Goal: Information Seeking & Learning: Learn about a topic

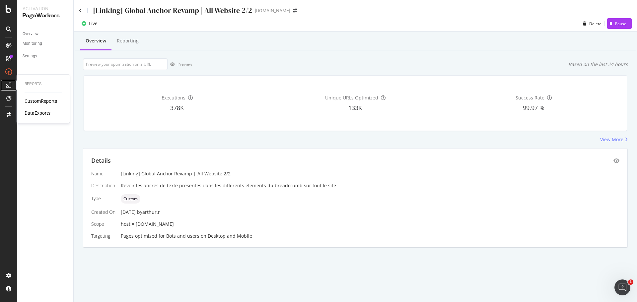
click at [9, 85] on icon at bounding box center [8, 85] width 5 height 5
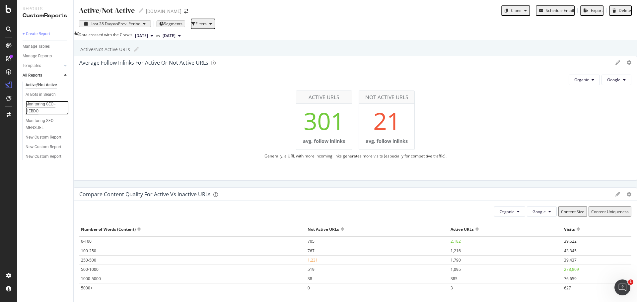
click at [47, 105] on div "Monitoring SEO - HEBDO" at bounding box center [45, 108] width 38 height 14
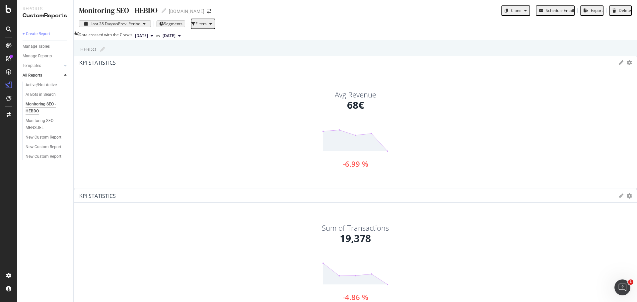
click at [619, 11] on div "Delete" at bounding box center [625, 10] width 12 height 5
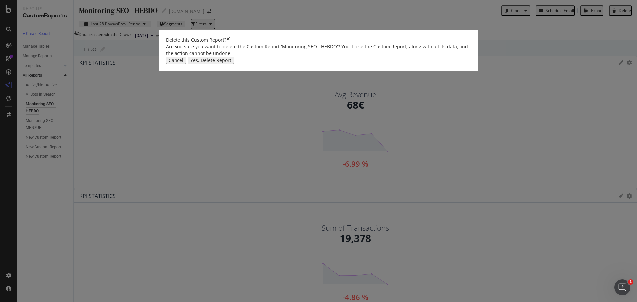
click at [231, 63] on div "Yes, Delete Report" at bounding box center [211, 60] width 41 height 5
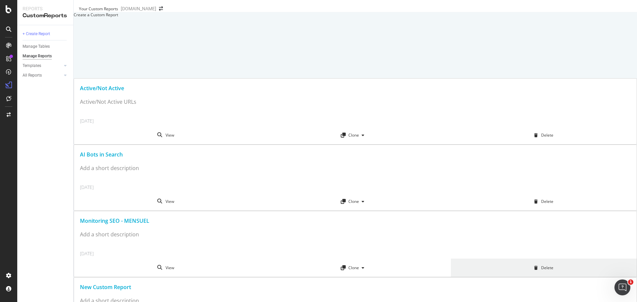
click at [598, 259] on div "Delete" at bounding box center [544, 268] width 186 height 18
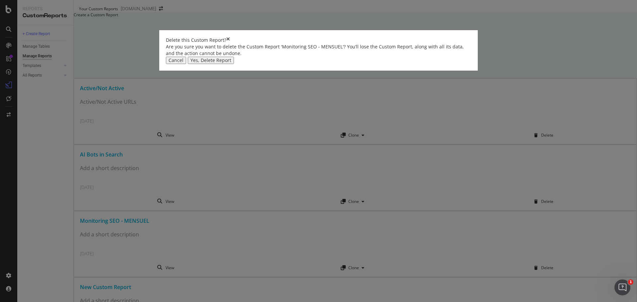
click at [231, 63] on div "Yes, Delete Report" at bounding box center [211, 60] width 41 height 5
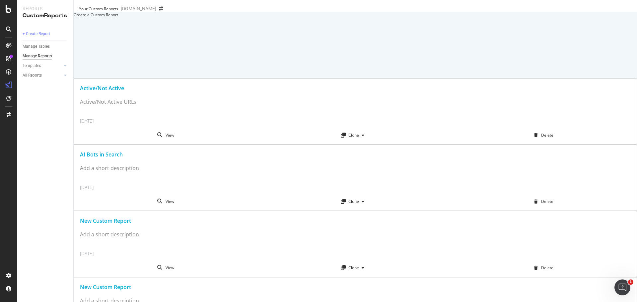
drag, startPoint x: 509, startPoint y: 79, endPoint x: 525, endPoint y: 83, distance: 16.7
click at [525, 251] on div "2025-07-08" at bounding box center [355, 254] width 551 height 7
click at [41, 74] on div "All Reports" at bounding box center [32, 75] width 19 height 7
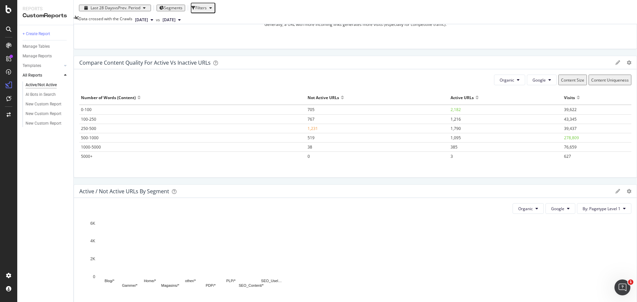
scroll to position [73, 0]
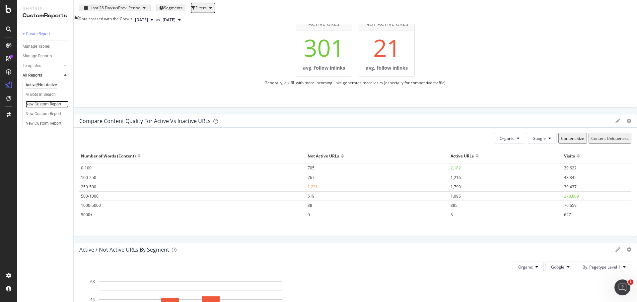
click at [46, 106] on div "New Custom Report" at bounding box center [44, 104] width 36 height 7
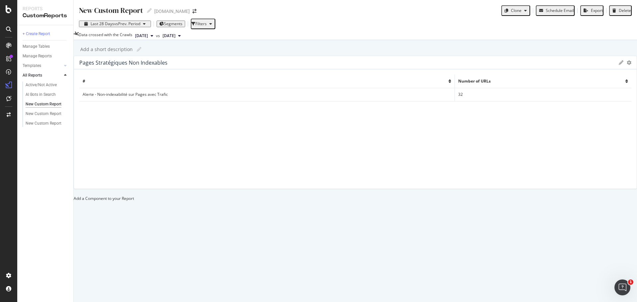
click at [159, 101] on td "Alerte - Non-indexabilité sur Pages avec Trafic" at bounding box center [267, 94] width 376 height 13
drag, startPoint x: 184, startPoint y: 77, endPoint x: 92, endPoint y: 80, distance: 92.3
click at [92, 80] on div "New Custom Report New Custom Report yves-rocher.fr Clone Schedule Email Export …" at bounding box center [356, 151] width 564 height 302
click at [41, 111] on div "DataExports" at bounding box center [38, 113] width 26 height 7
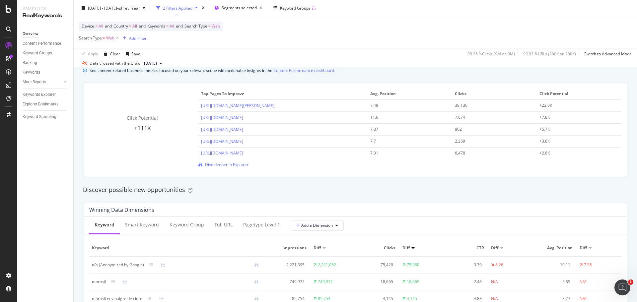
scroll to position [498, 0]
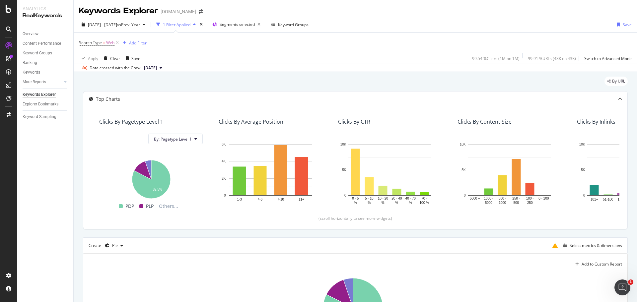
click at [200, 79] on div "By URL" at bounding box center [355, 84] width 545 height 15
